Goal: Find specific page/section: Find specific page/section

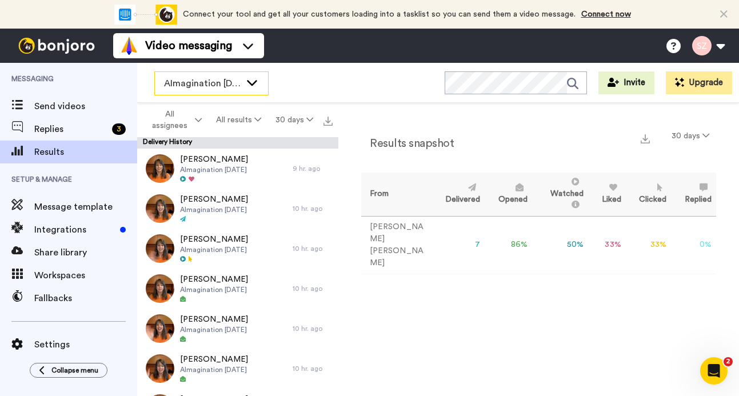
click at [254, 81] on icon at bounding box center [252, 82] width 14 height 11
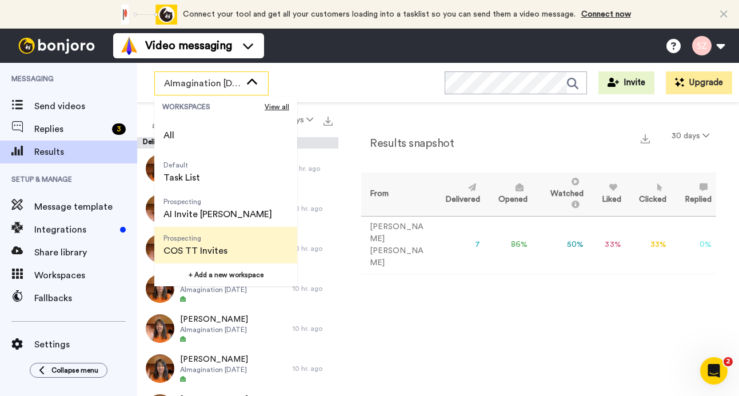
click at [232, 245] on span "Prospecting COS TT Invites" at bounding box center [195, 245] width 82 height 37
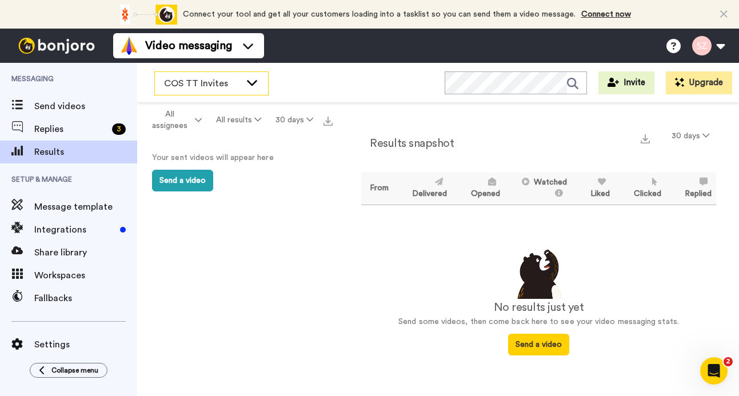
click at [248, 81] on icon at bounding box center [252, 83] width 10 height 6
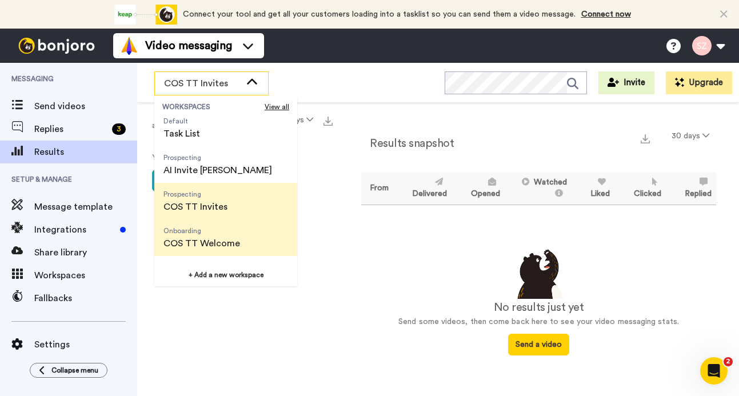
scroll to position [47, 0]
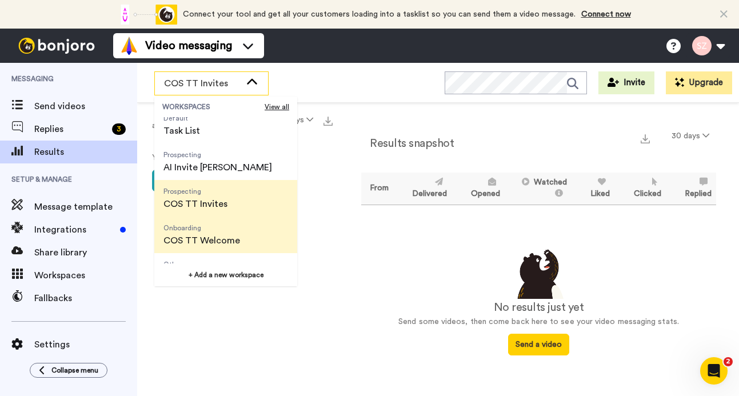
click at [233, 238] on span "COS TT Welcome" at bounding box center [201, 241] width 77 height 14
